Goal: Task Accomplishment & Management: Use online tool/utility

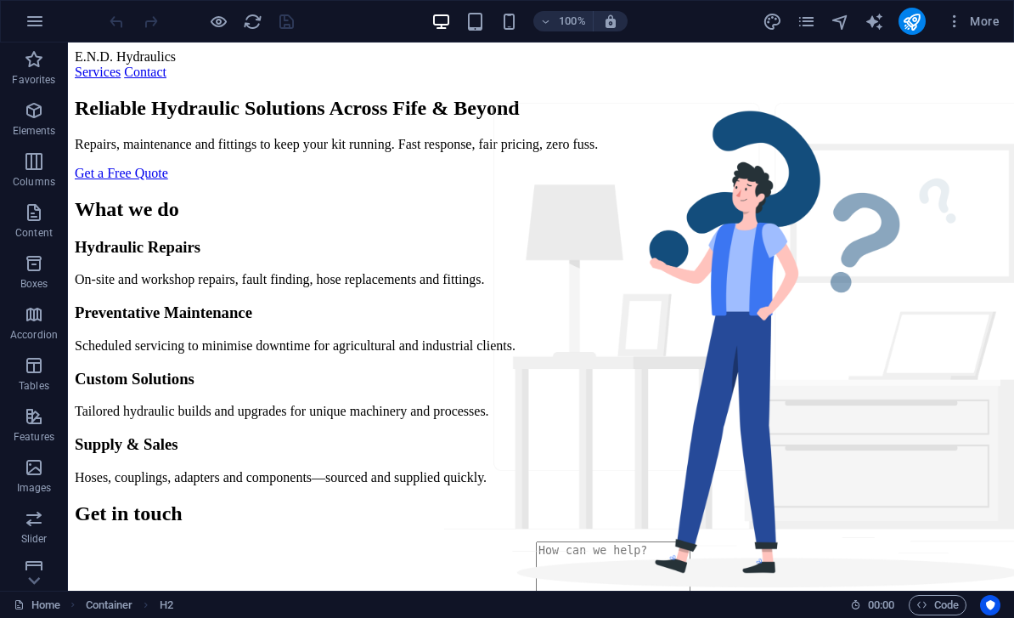
scroll to position [1630, 0]
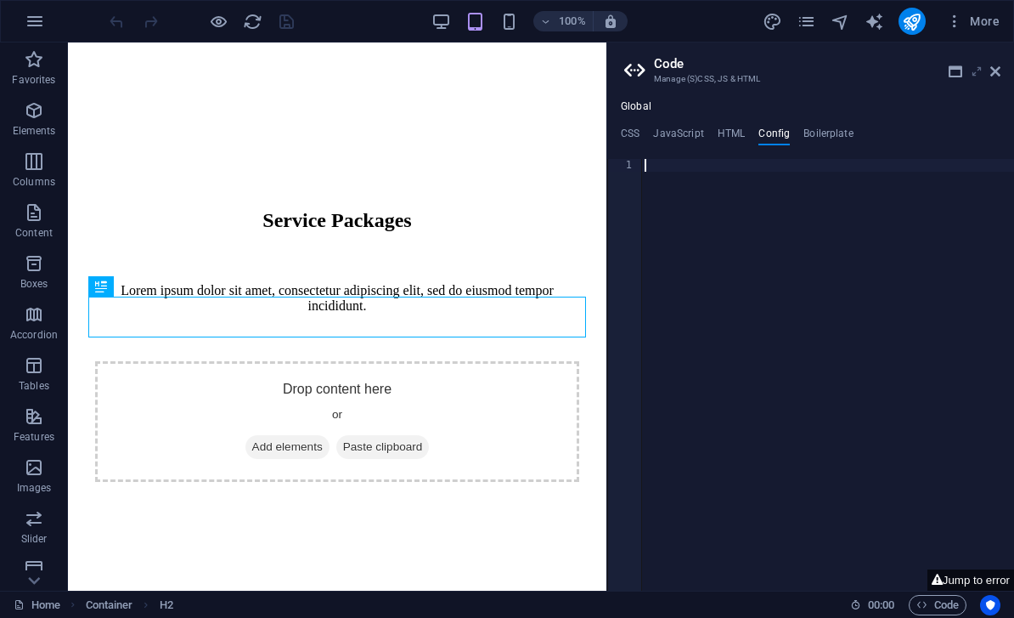
click at [977, 68] on icon at bounding box center [977, 72] width 0 height 14
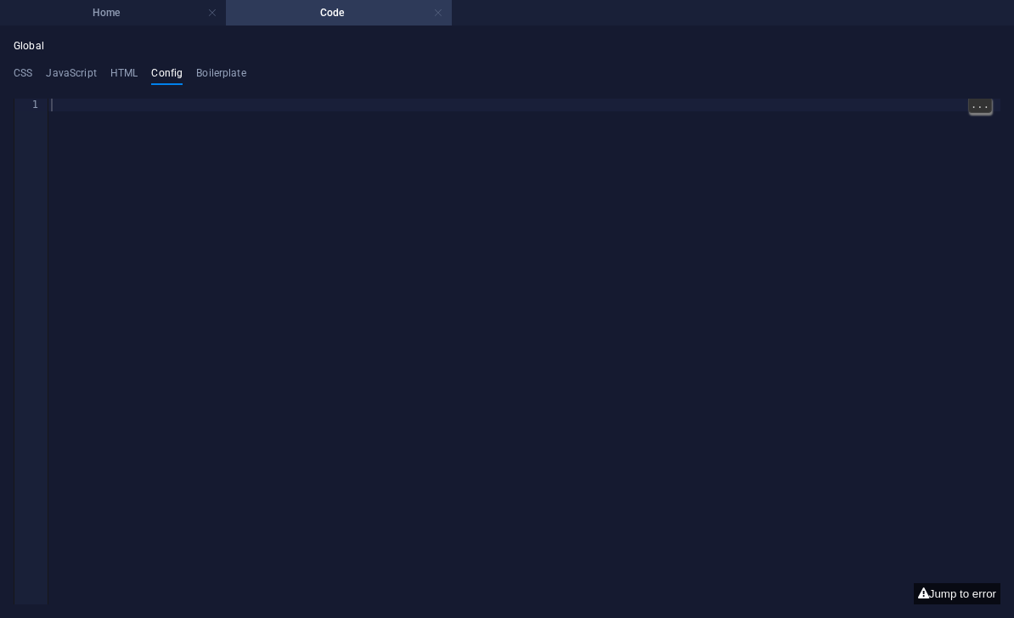
click at [443, 14] on link at bounding box center [438, 13] width 10 height 16
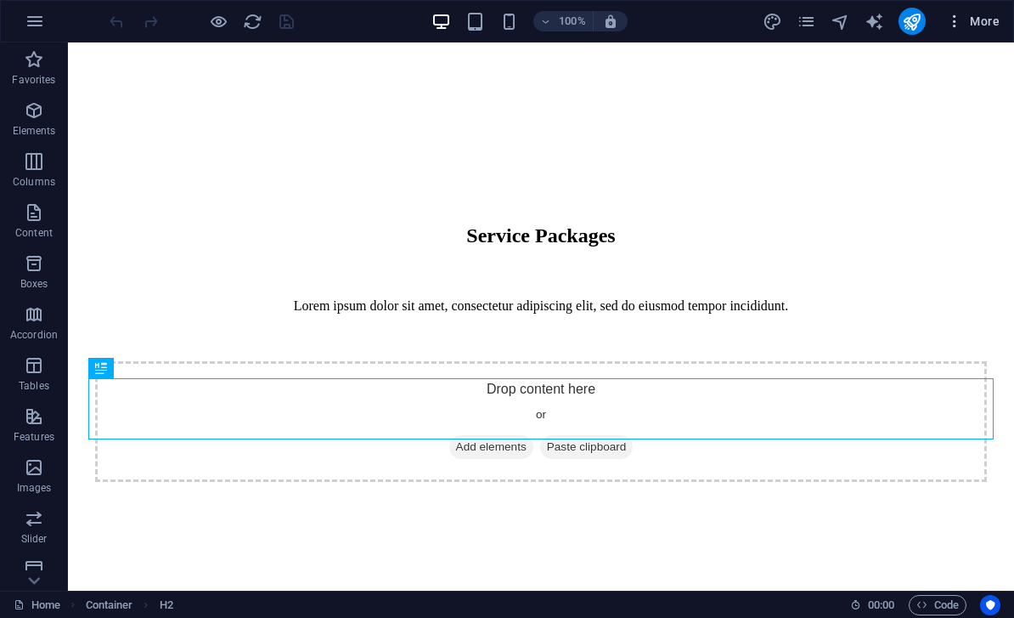
click at [979, 21] on span "More" at bounding box center [973, 21] width 54 height 17
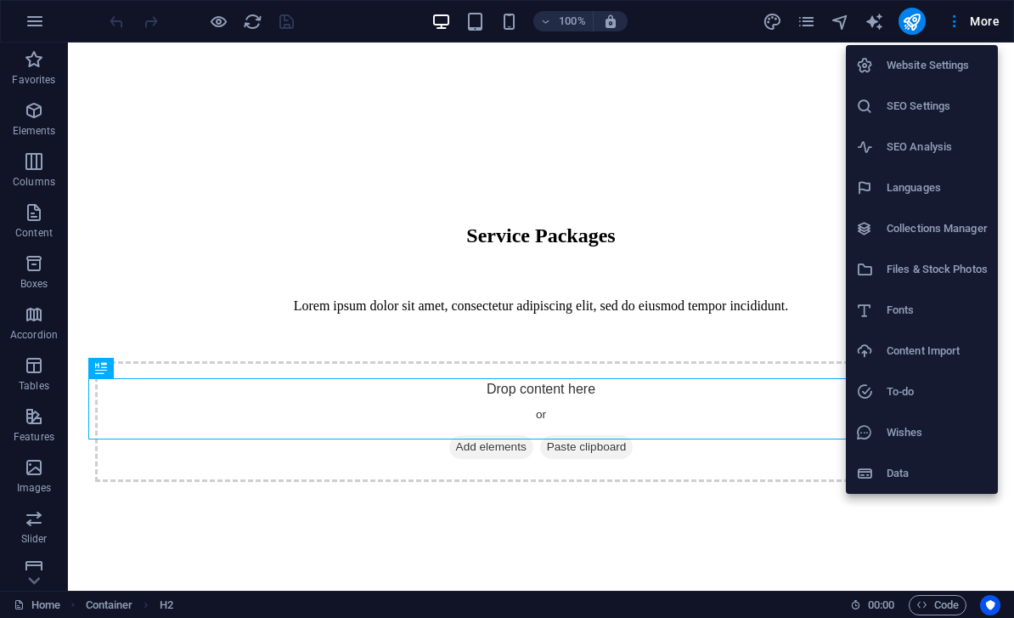
click at [899, 71] on h6 "Website Settings" at bounding box center [937, 65] width 101 height 20
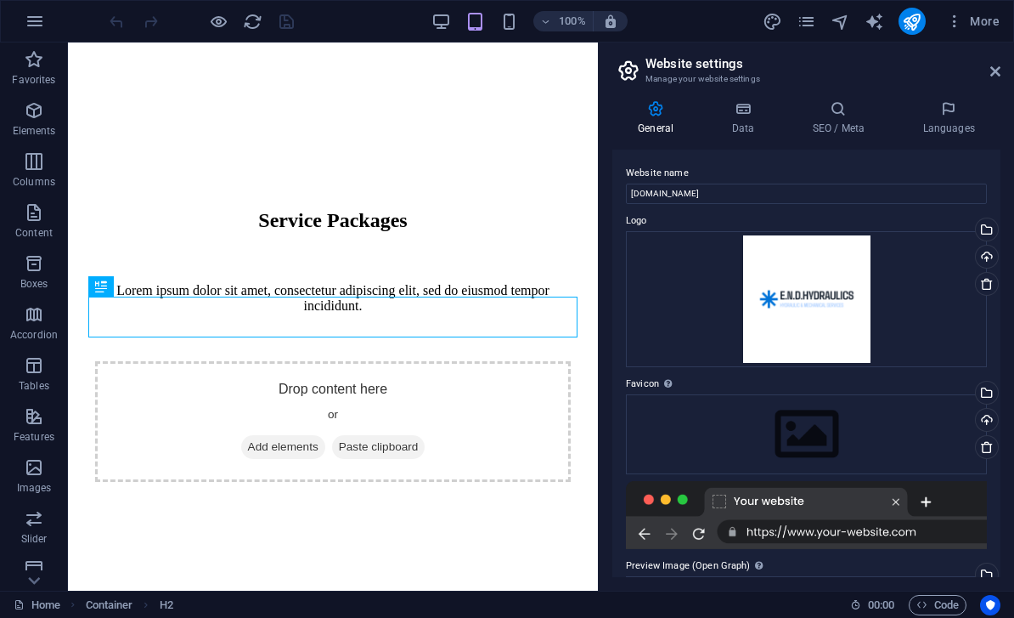
scroll to position [0, 0]
click at [981, 71] on h2 "Website settings" at bounding box center [823, 63] width 355 height 15
click at [997, 59] on h2 "Website settings" at bounding box center [823, 63] width 355 height 15
click at [1006, 65] on aside "Website settings Manage your website settings General Data SEO / Meta Languages…" at bounding box center [806, 316] width 416 height 548
click at [995, 76] on icon at bounding box center [995, 72] width 10 height 14
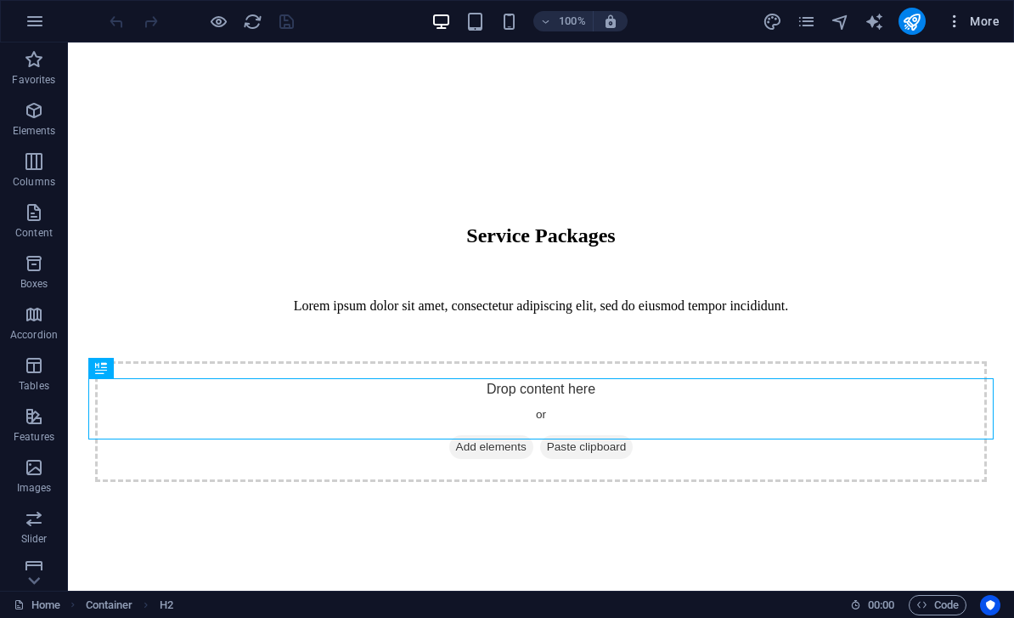
click at [952, 22] on icon "button" at bounding box center [954, 21] width 17 height 17
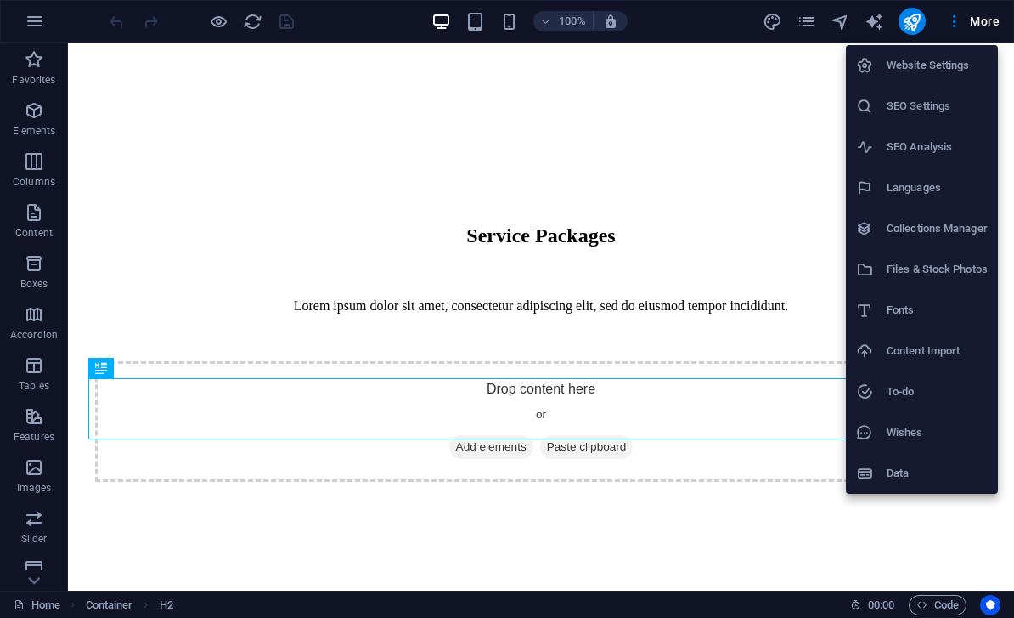
click at [813, 14] on div at bounding box center [507, 309] width 1014 height 618
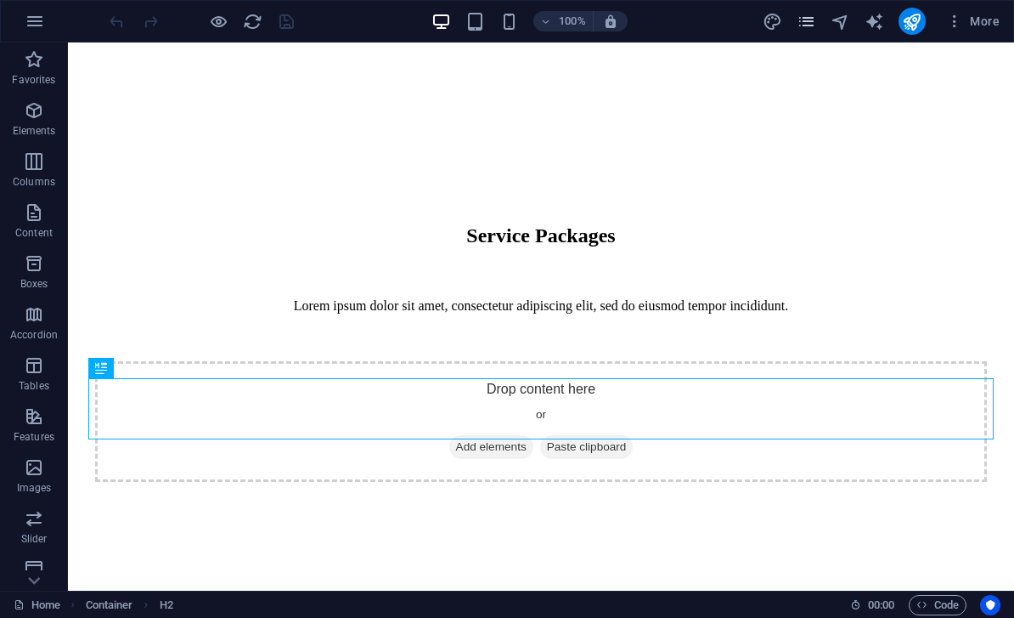
click at [805, 17] on icon "pages" at bounding box center [807, 22] width 20 height 20
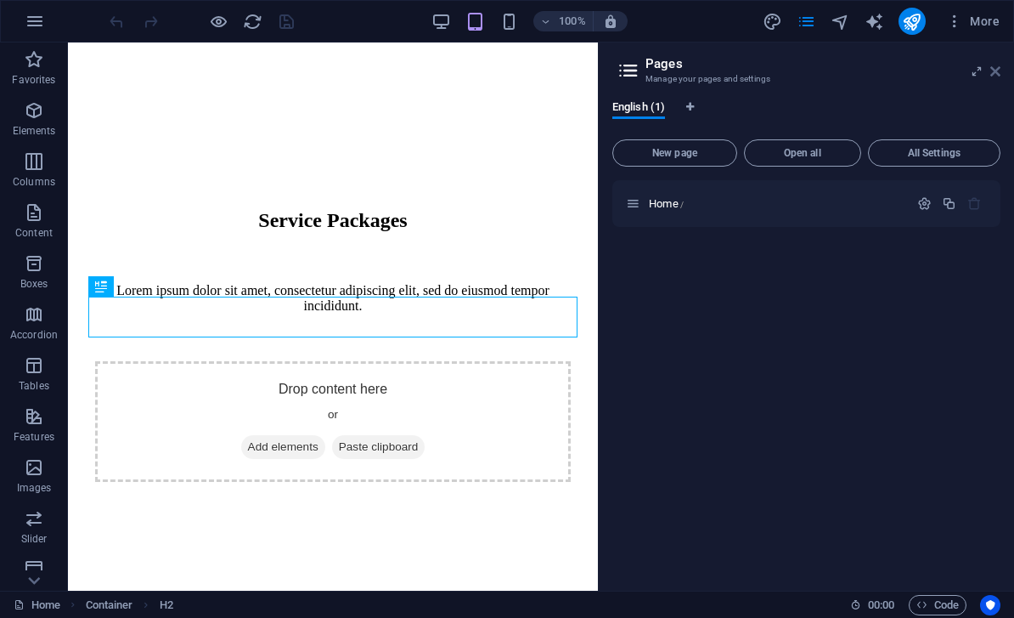
click at [999, 74] on icon at bounding box center [995, 72] width 10 height 14
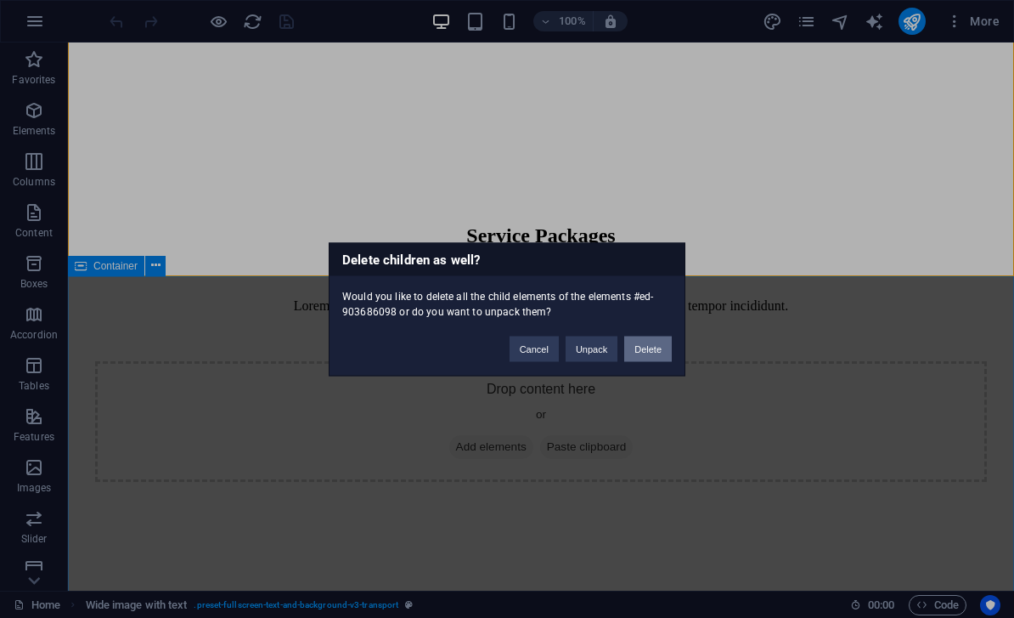
click at [644, 349] on button "Delete" at bounding box center [648, 348] width 48 height 25
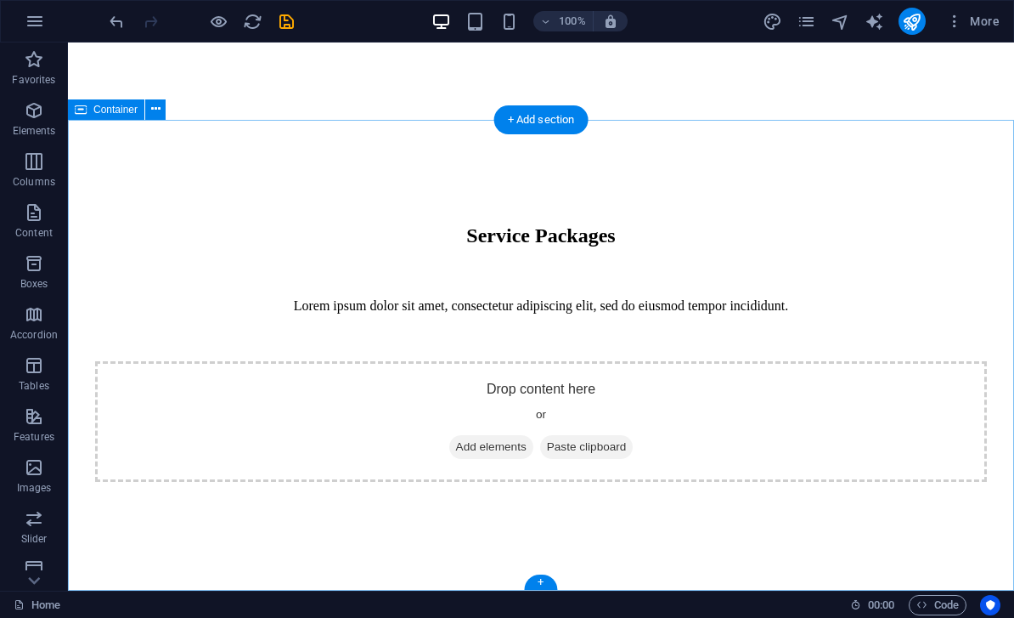
click at [515, 285] on div at bounding box center [541, 274] width 892 height 20
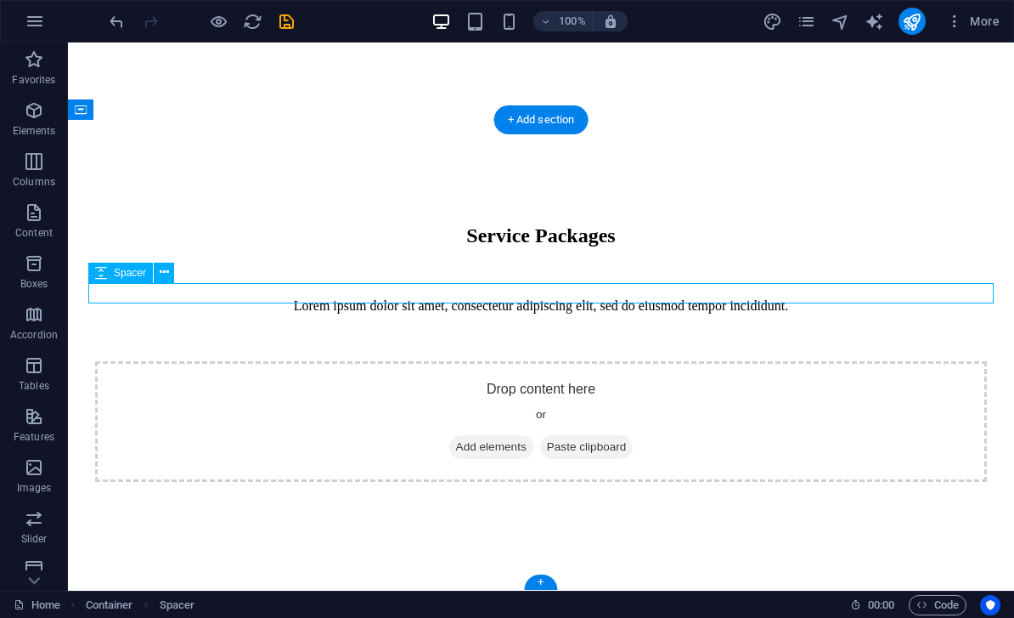
click at [450, 188] on div "Service Packages Lorem ipsum dolor sit amet, consectetur adipiscing elit, sed d…" at bounding box center [541, 344] width 933 height 478
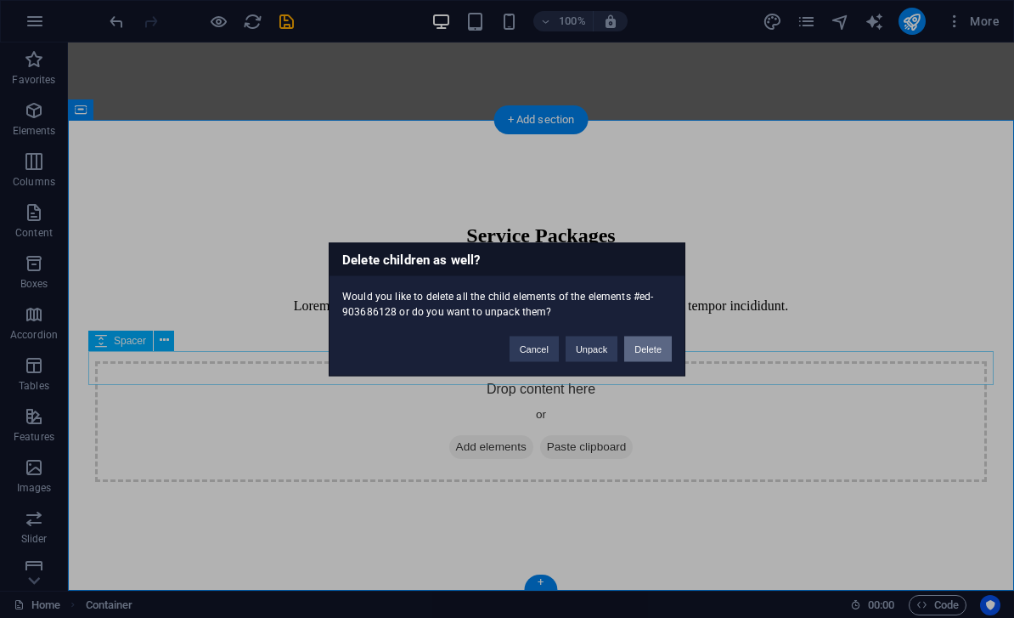
click at [637, 343] on button "Delete" at bounding box center [648, 348] width 48 height 25
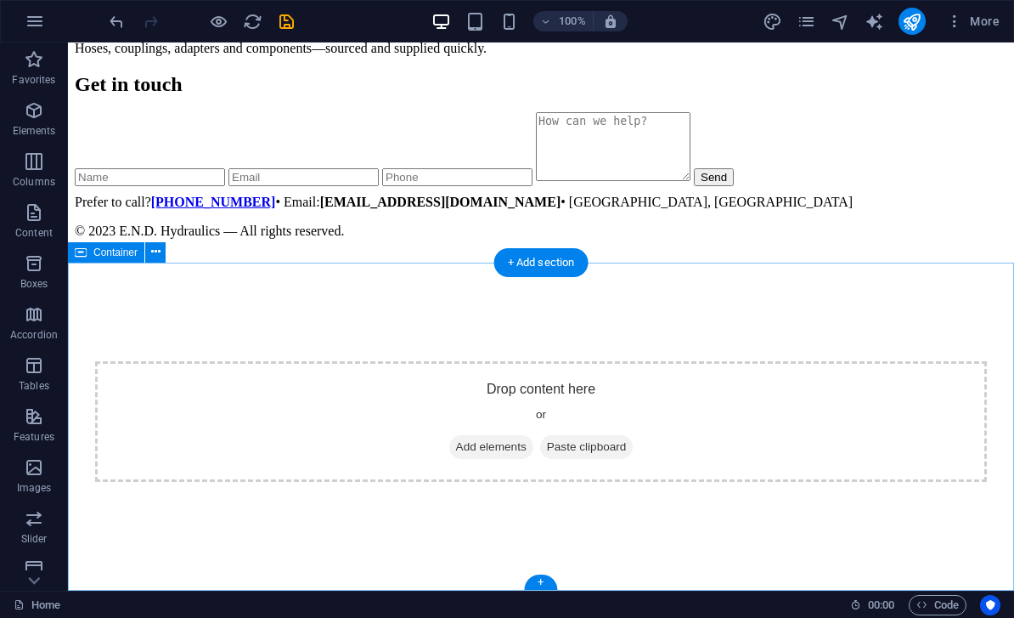
click at [546, 317] on div "Drop content here or Add elements Paste clipboard" at bounding box center [541, 411] width 933 height 345
click at [199, 324] on div "Drop content here or Add elements Paste clipboard" at bounding box center [541, 411] width 933 height 345
click at [35, 19] on icon "button" at bounding box center [35, 21] width 20 height 20
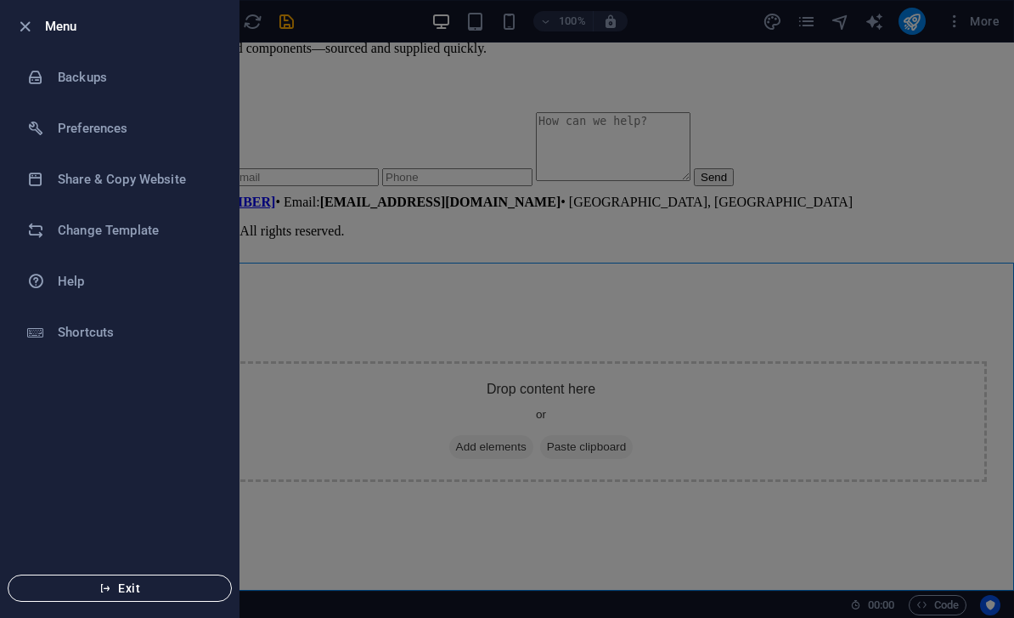
click at [116, 579] on button "Exit" at bounding box center [120, 587] width 224 height 27
